Goal: Transaction & Acquisition: Purchase product/service

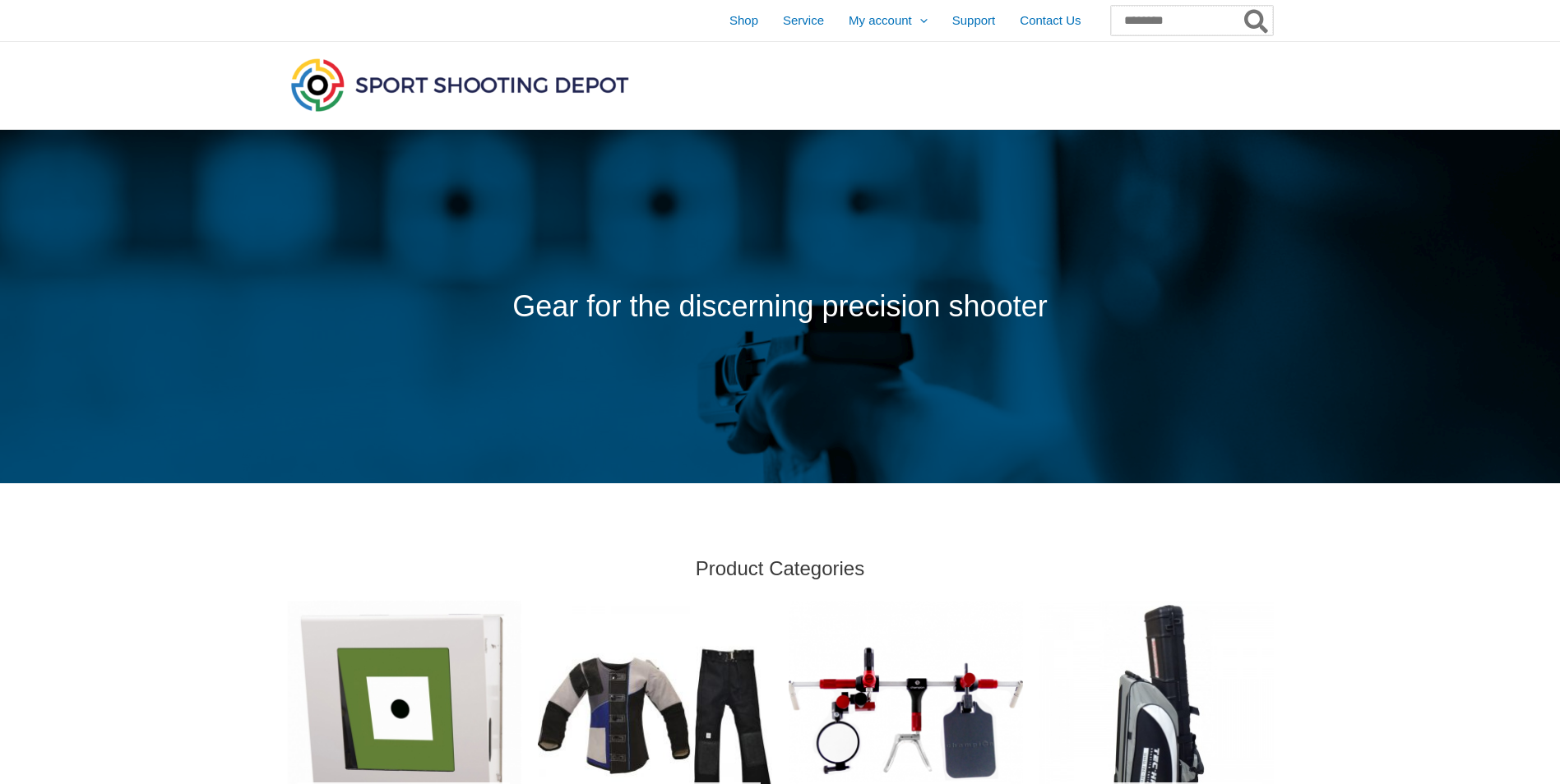
click at [1148, 16] on input "Search for:" at bounding box center [1192, 21] width 162 height 30
type input "********"
click at [1241, 6] on button "Search" at bounding box center [1257, 21] width 32 height 30
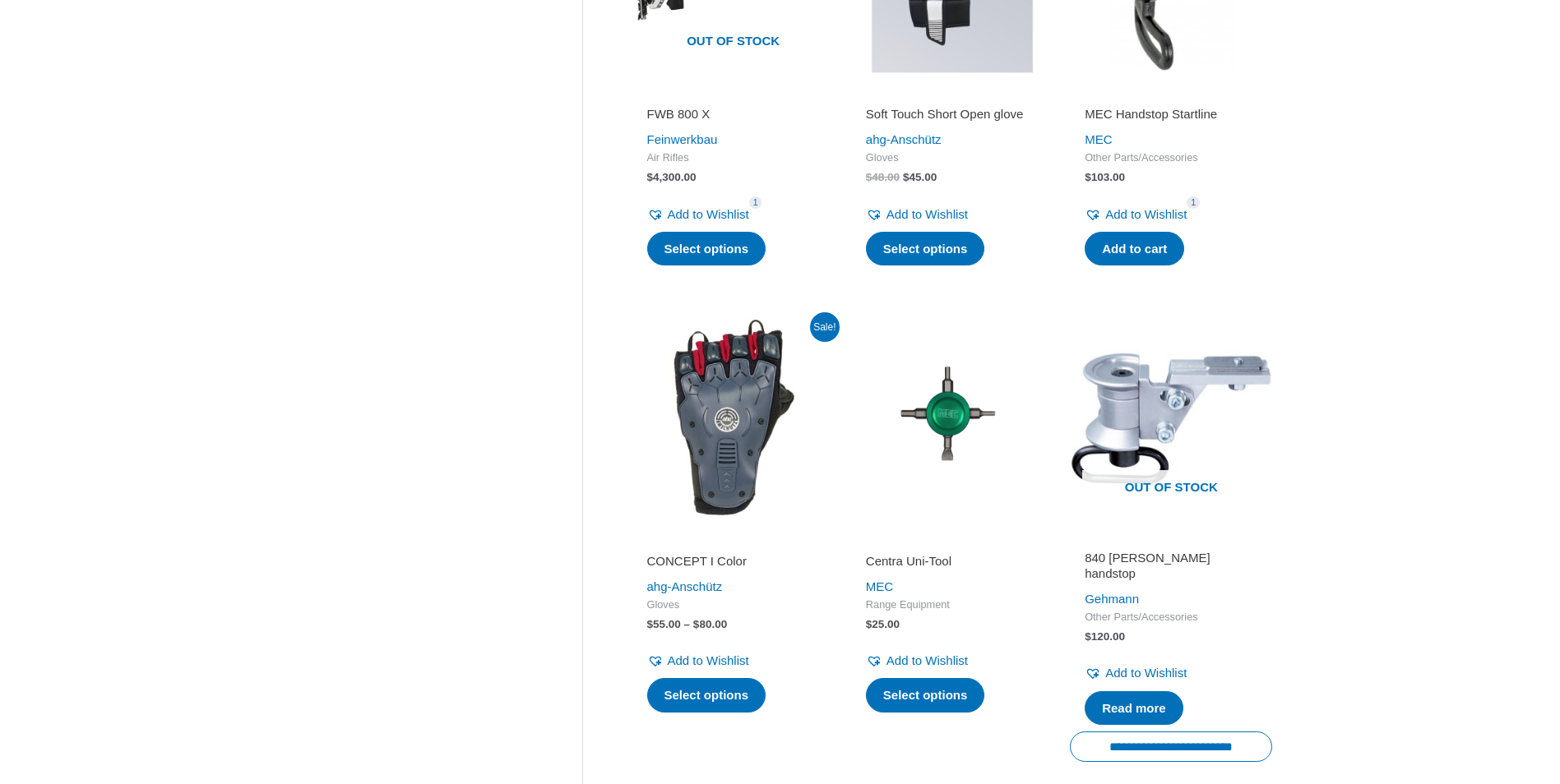
scroll to position [947, 0]
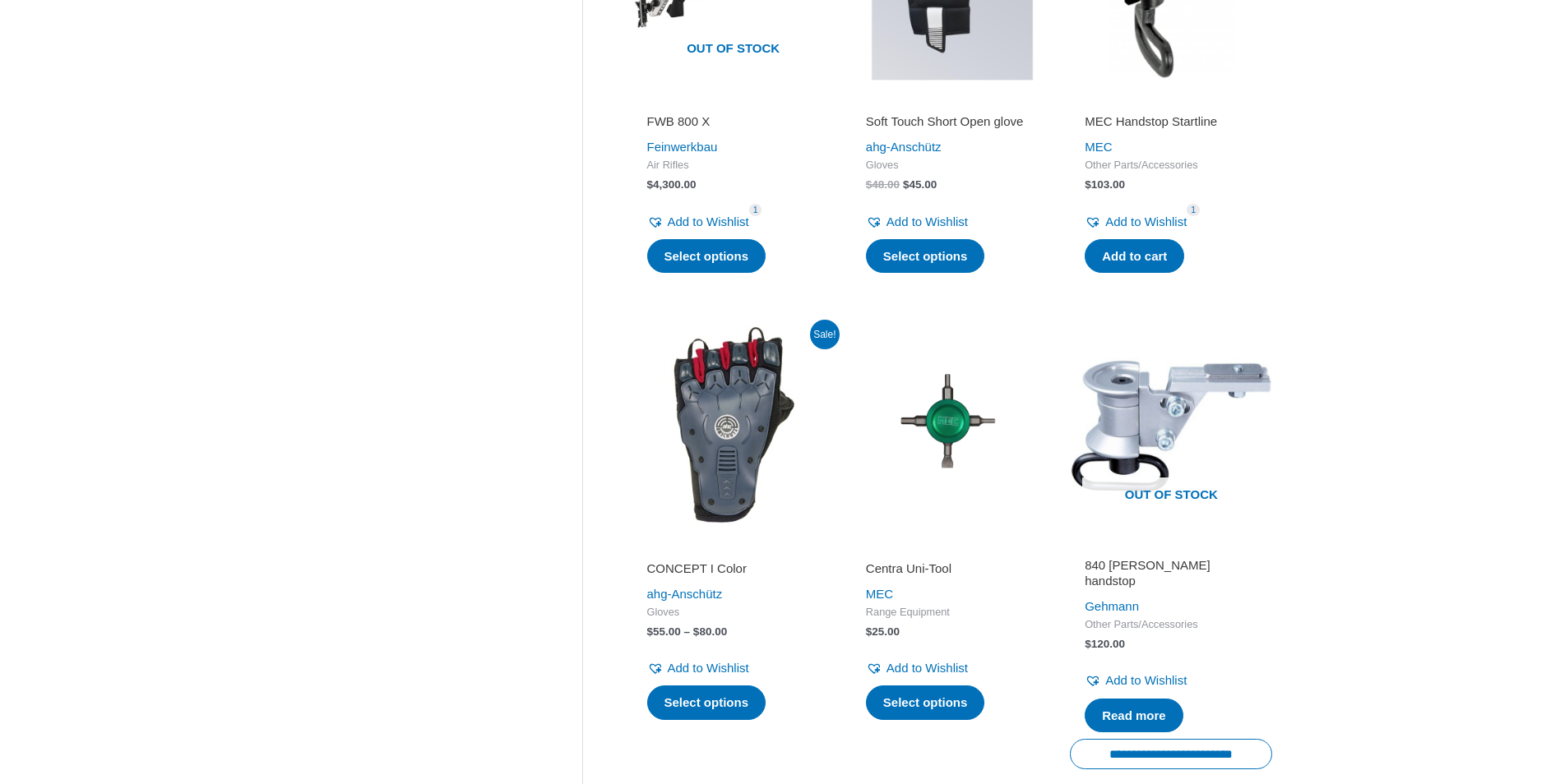
click at [746, 475] on img at bounding box center [733, 426] width 203 height 203
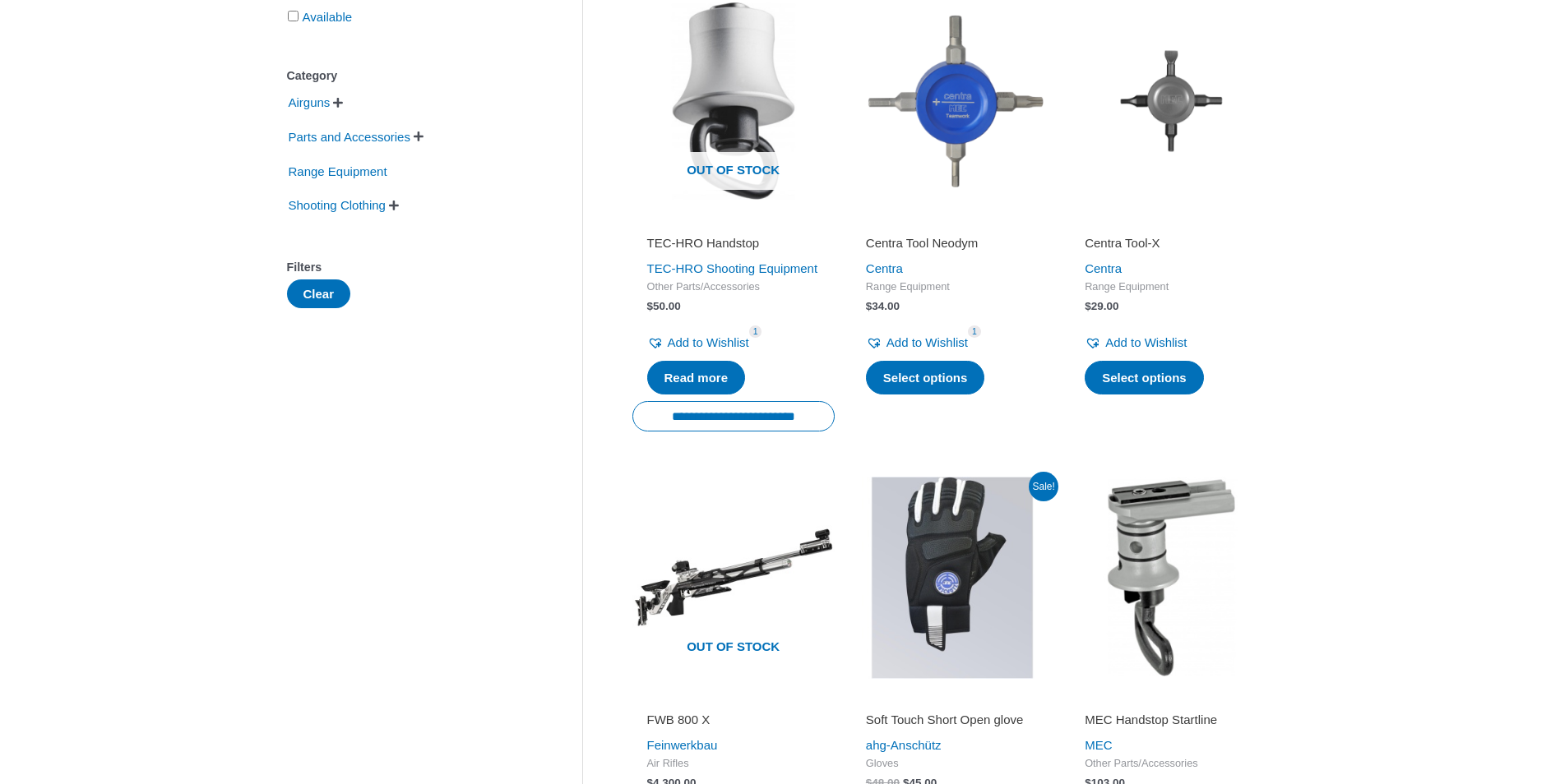
scroll to position [0, 0]
